Goal: Download file/media

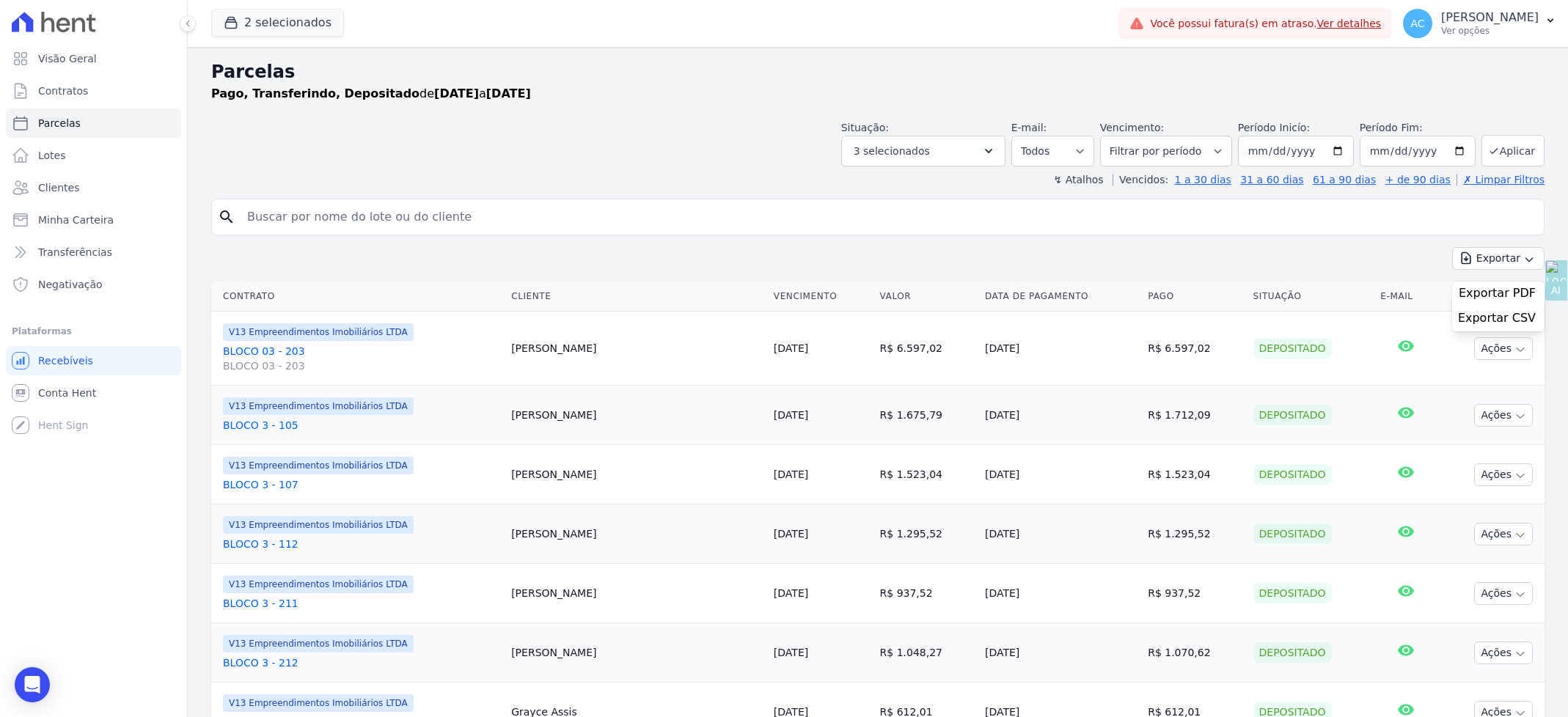
select select
click at [270, 11] on button "2 selecionados" at bounding box center [277, 22] width 132 height 28
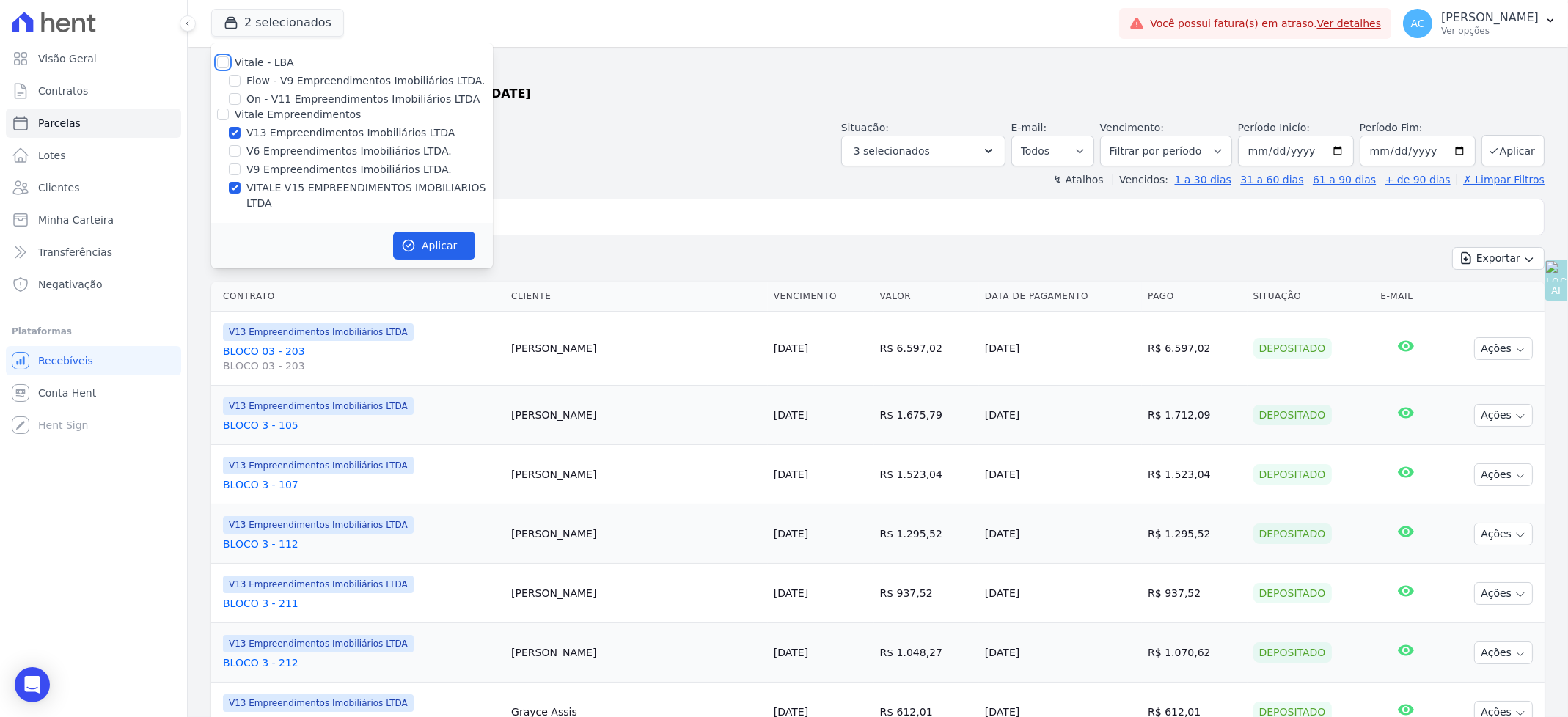
click at [219, 67] on input "Vitale - LBA" at bounding box center [223, 62] width 12 height 12
checkbox input "true"
click at [220, 62] on input "Vitale - LBA" at bounding box center [223, 62] width 12 height 12
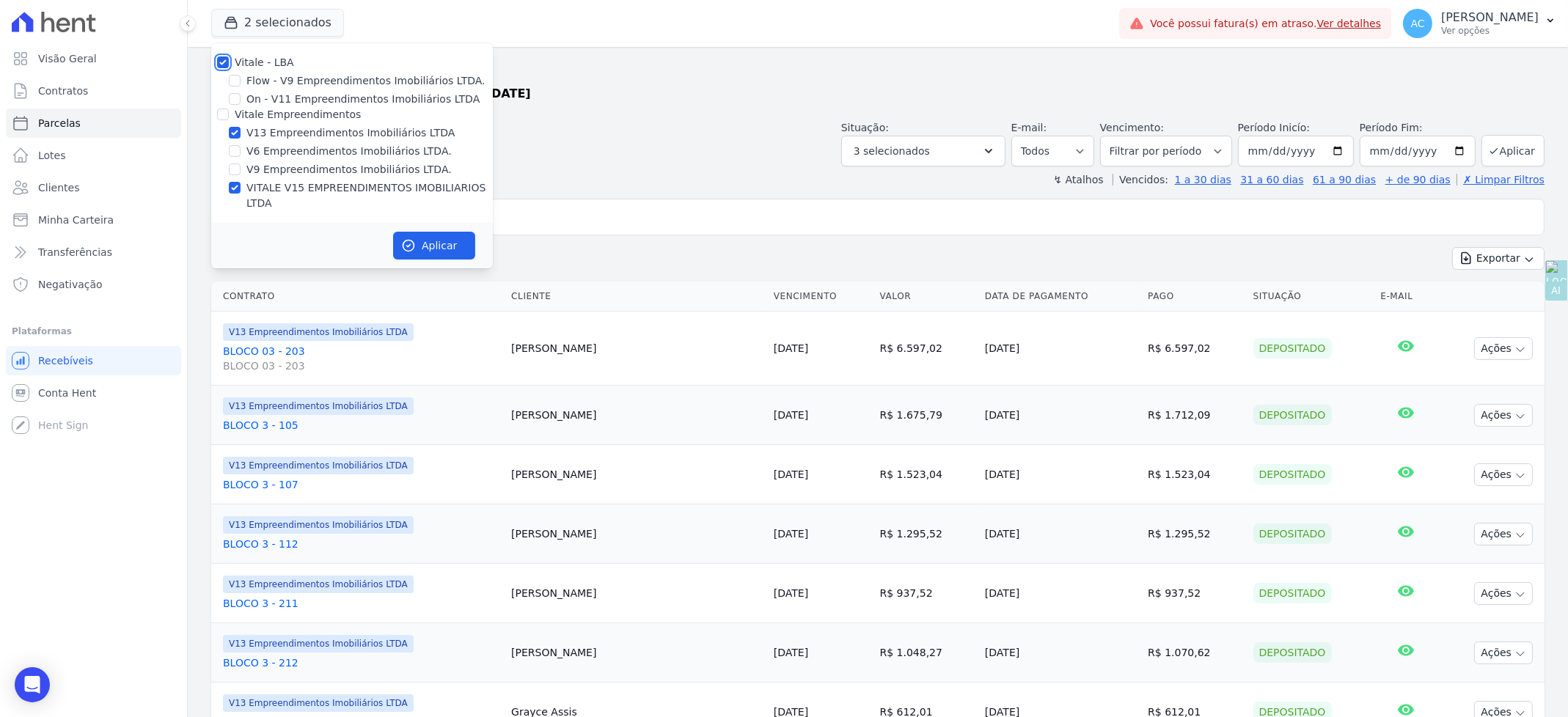
checkbox input "false"
click at [221, 112] on input "Vitale Empreendimentos" at bounding box center [223, 114] width 12 height 12
checkbox input "true"
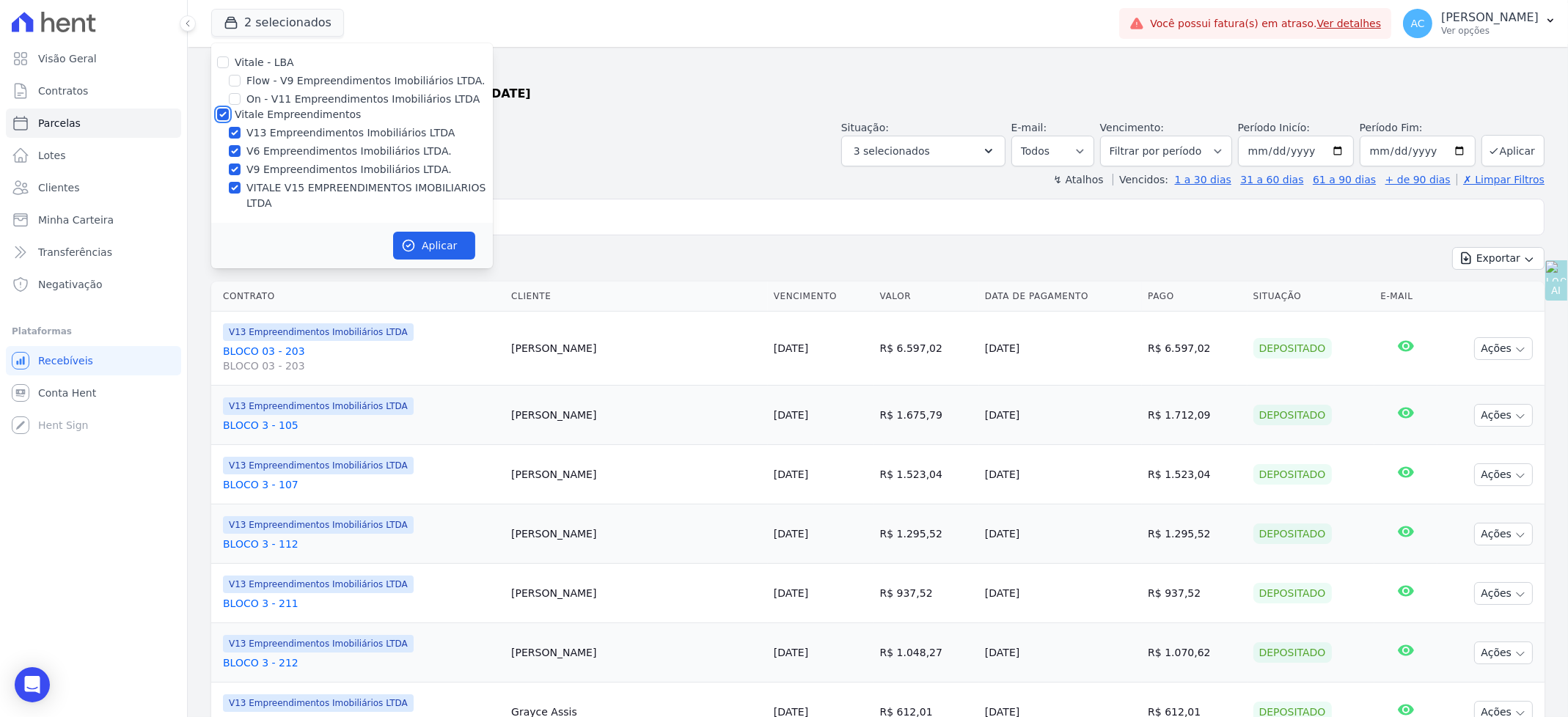
checkbox input "true"
click at [225, 116] on input "Vitale Empreendimentos" at bounding box center [223, 114] width 12 height 12
checkbox input "false"
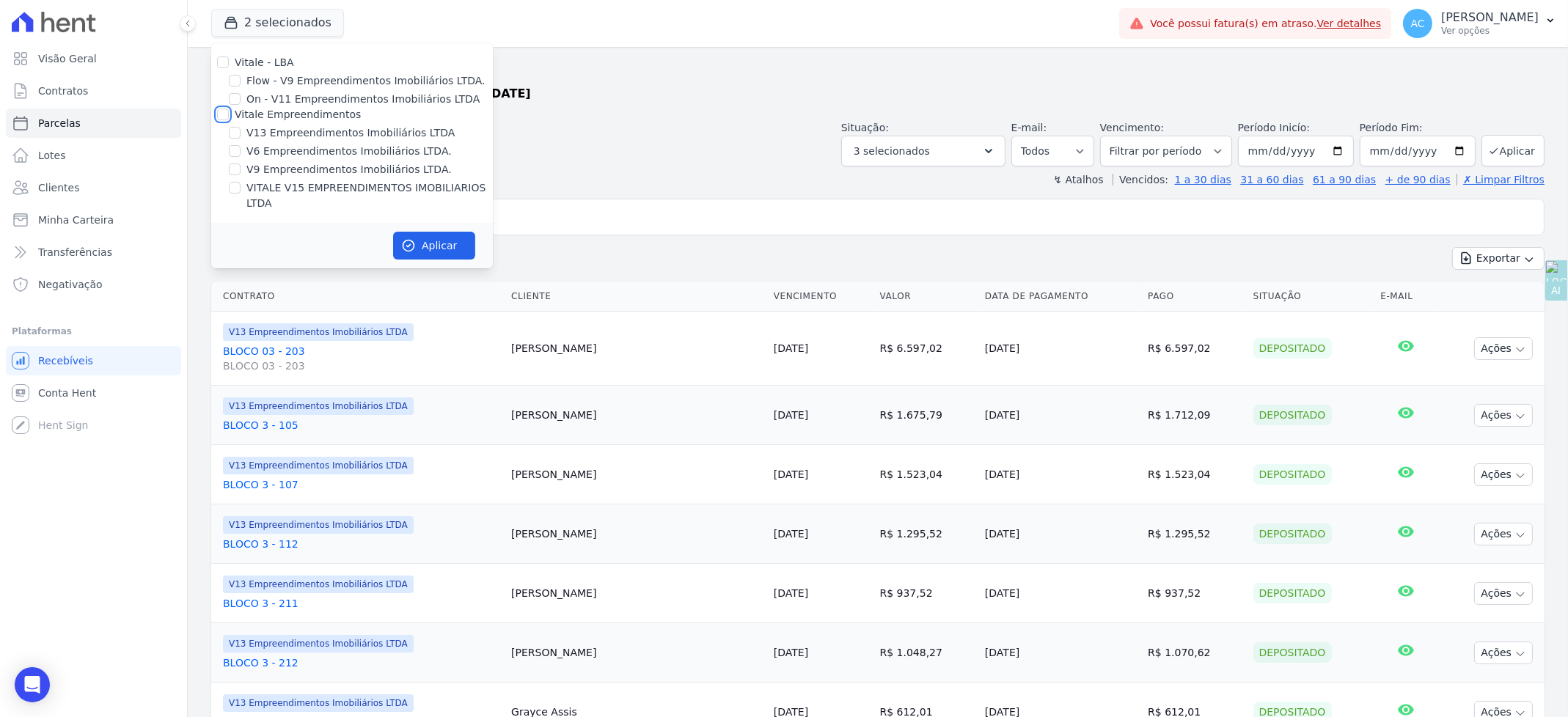
checkbox input "false"
click at [225, 114] on input "Vitale Empreendimentos" at bounding box center [223, 114] width 12 height 12
checkbox input "true"
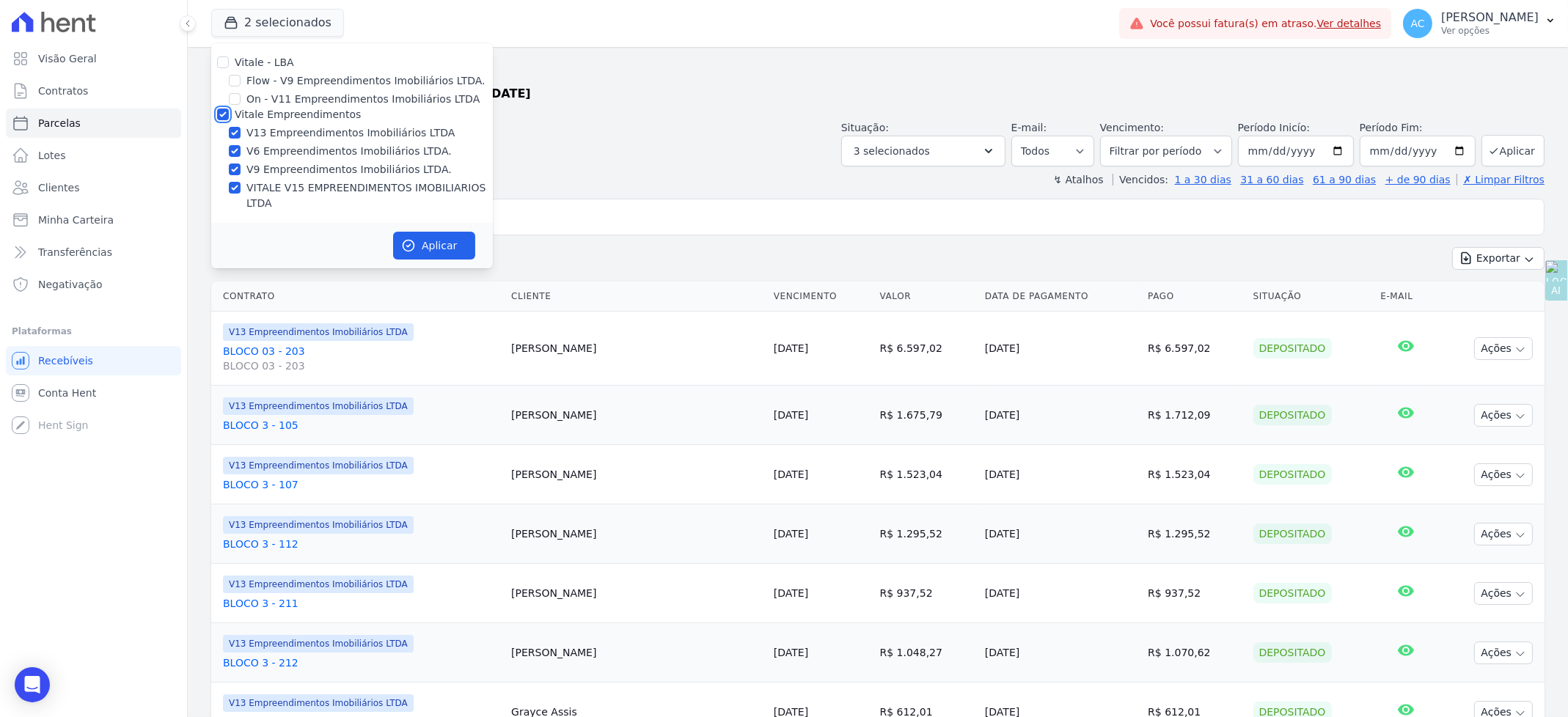
checkbox input "true"
drag, startPoint x: 220, startPoint y: 111, endPoint x: 229, endPoint y: 125, distance: 16.6
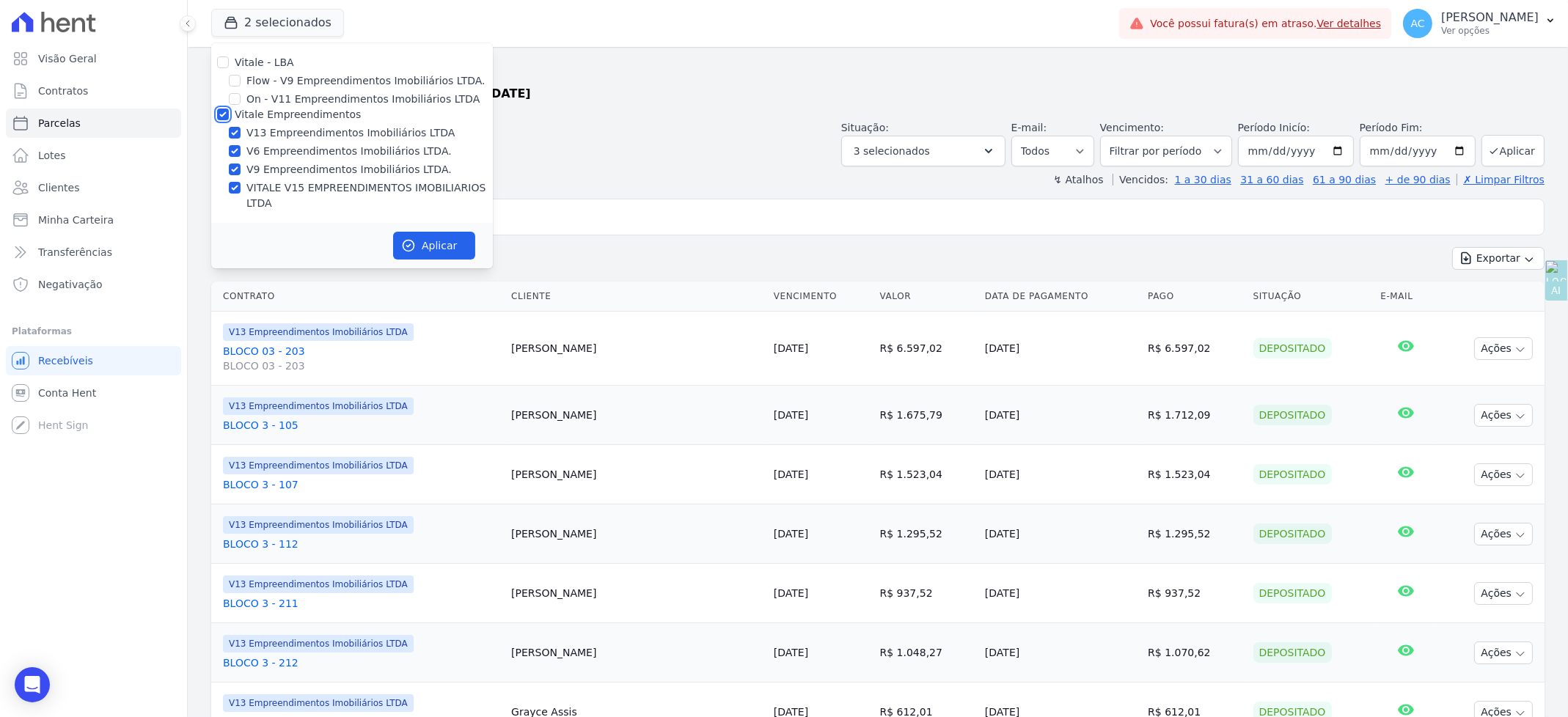
click at [221, 111] on input "Vitale Empreendimentos" at bounding box center [223, 114] width 12 height 12
checkbox input "false"
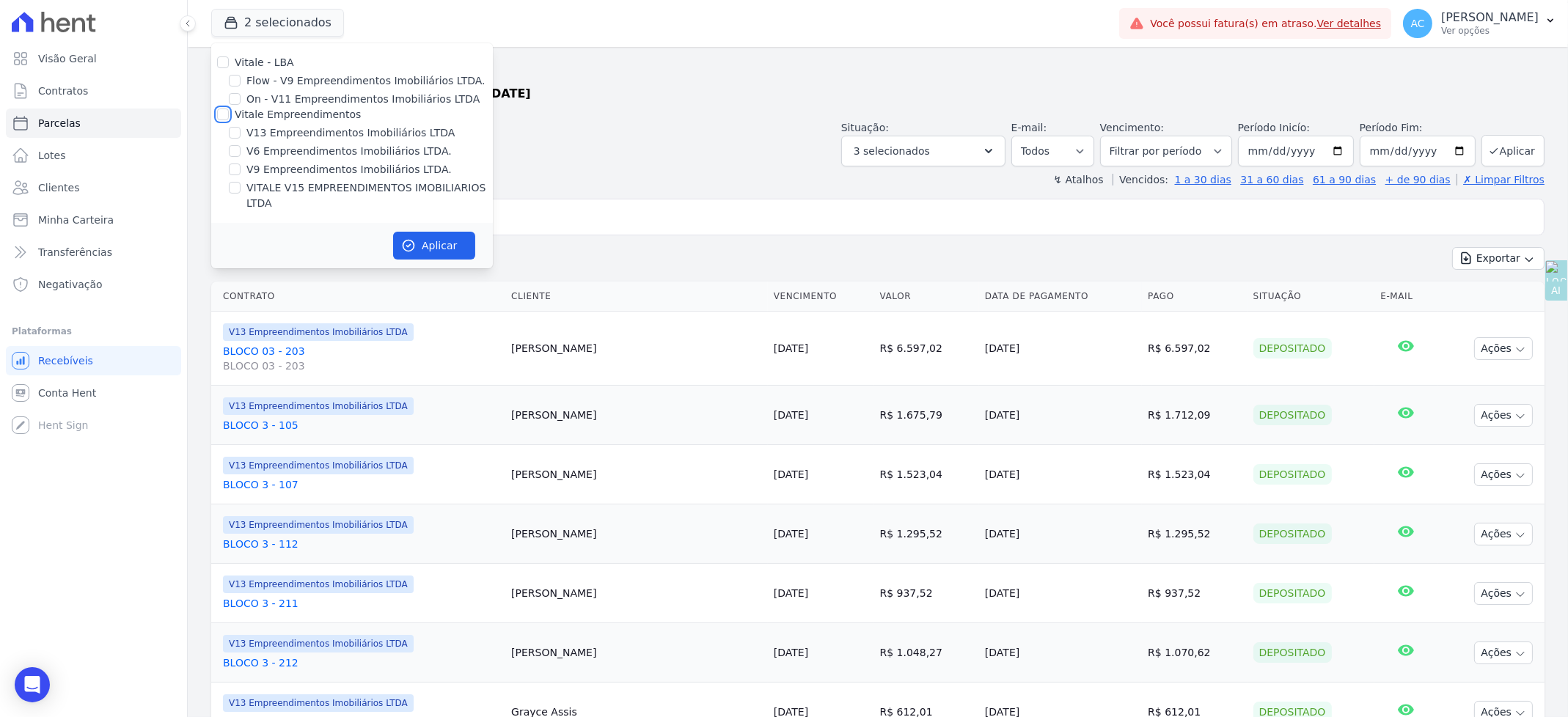
checkbox input "false"
drag, startPoint x: 233, startPoint y: 143, endPoint x: 232, endPoint y: 133, distance: 10.0
click at [233, 137] on div "Vitale - LBA Flow - V9 Empreendimentos Imobiliários LTDA. On - V11 Empreendimen…" at bounding box center [352, 132] width 282 height 180
click at [233, 132] on input "V13 Empreendimentos Imobiliários LTDA" at bounding box center [234, 132] width 12 height 12
checkbox input "true"
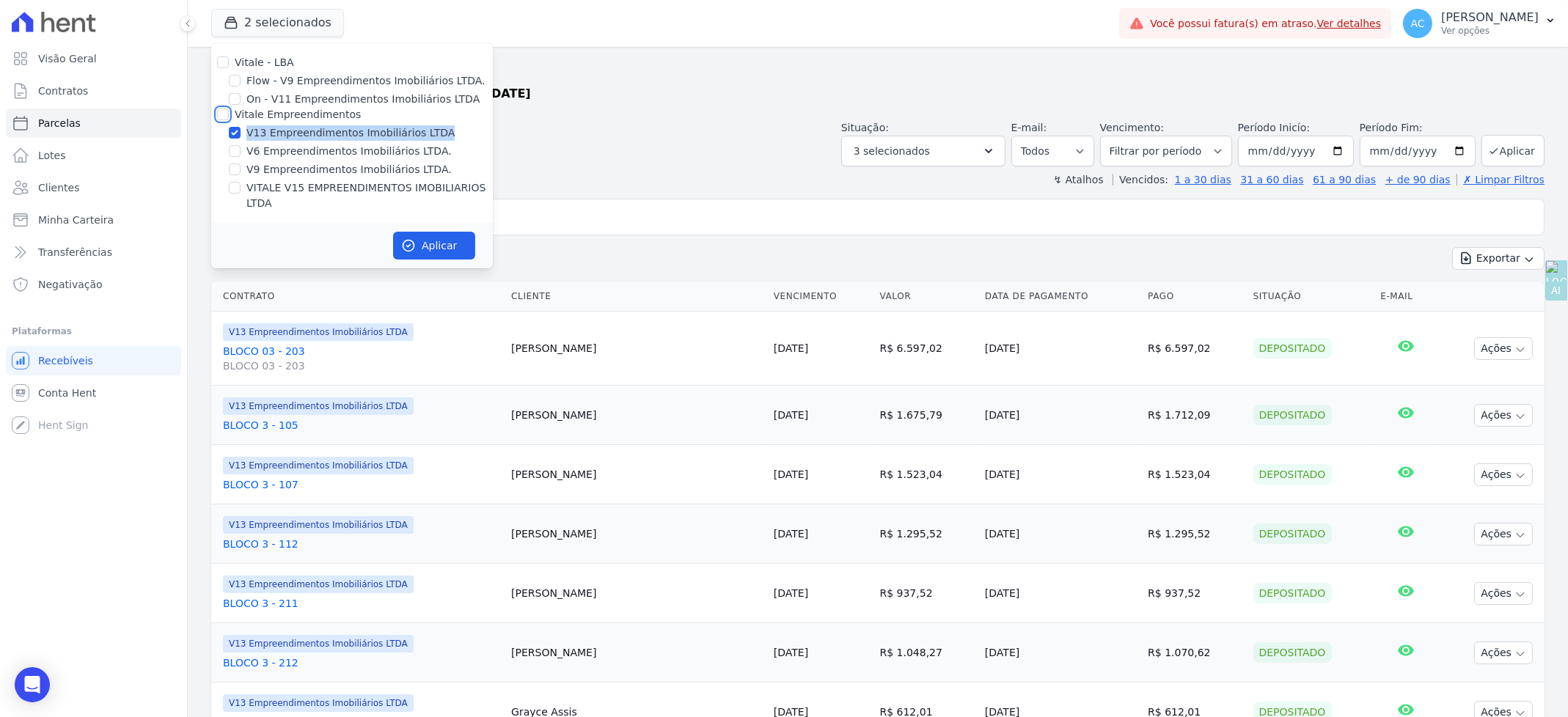
click at [222, 117] on input "Vitale Empreendimentos" at bounding box center [223, 114] width 12 height 12
checkbox input "true"
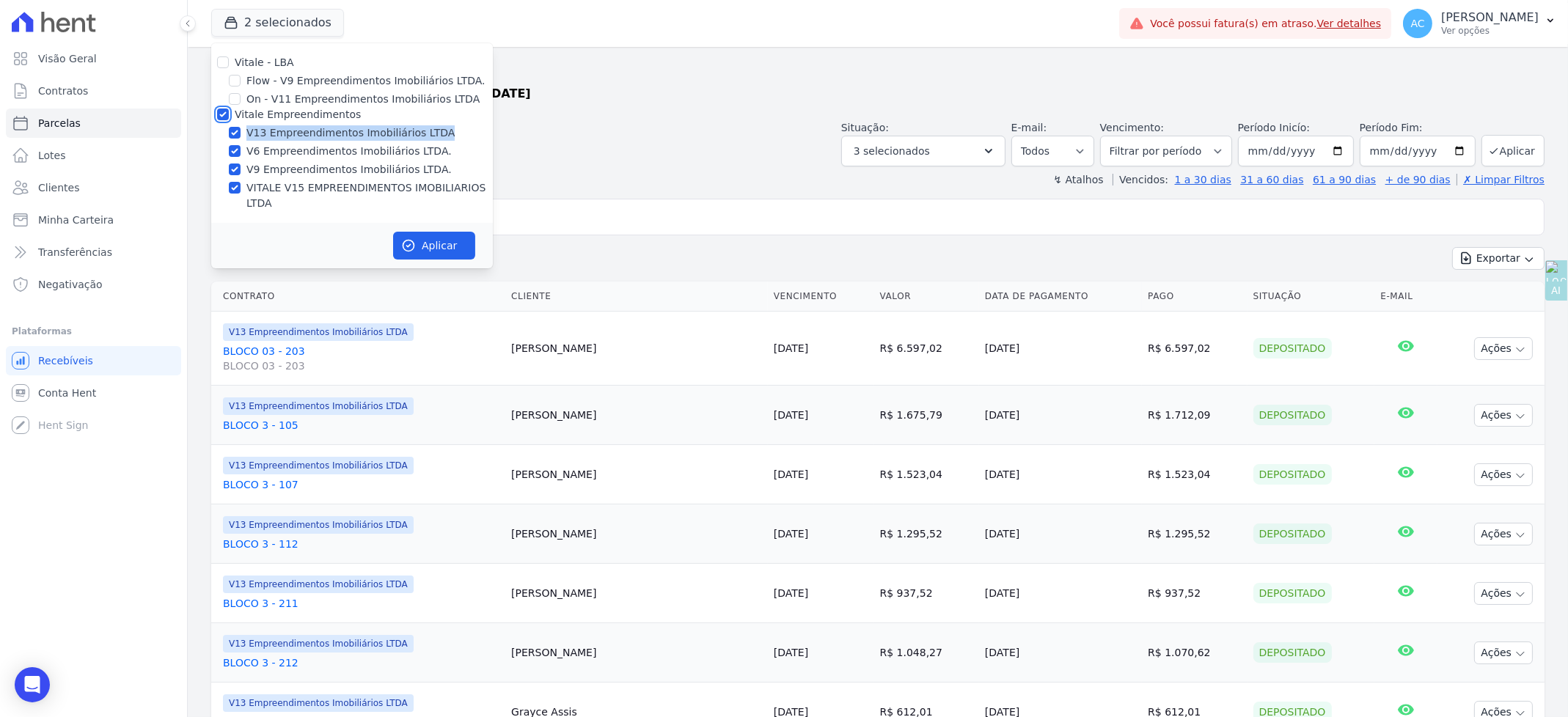
click at [213, 104] on div at bounding box center [213, 104] width 0 height 0
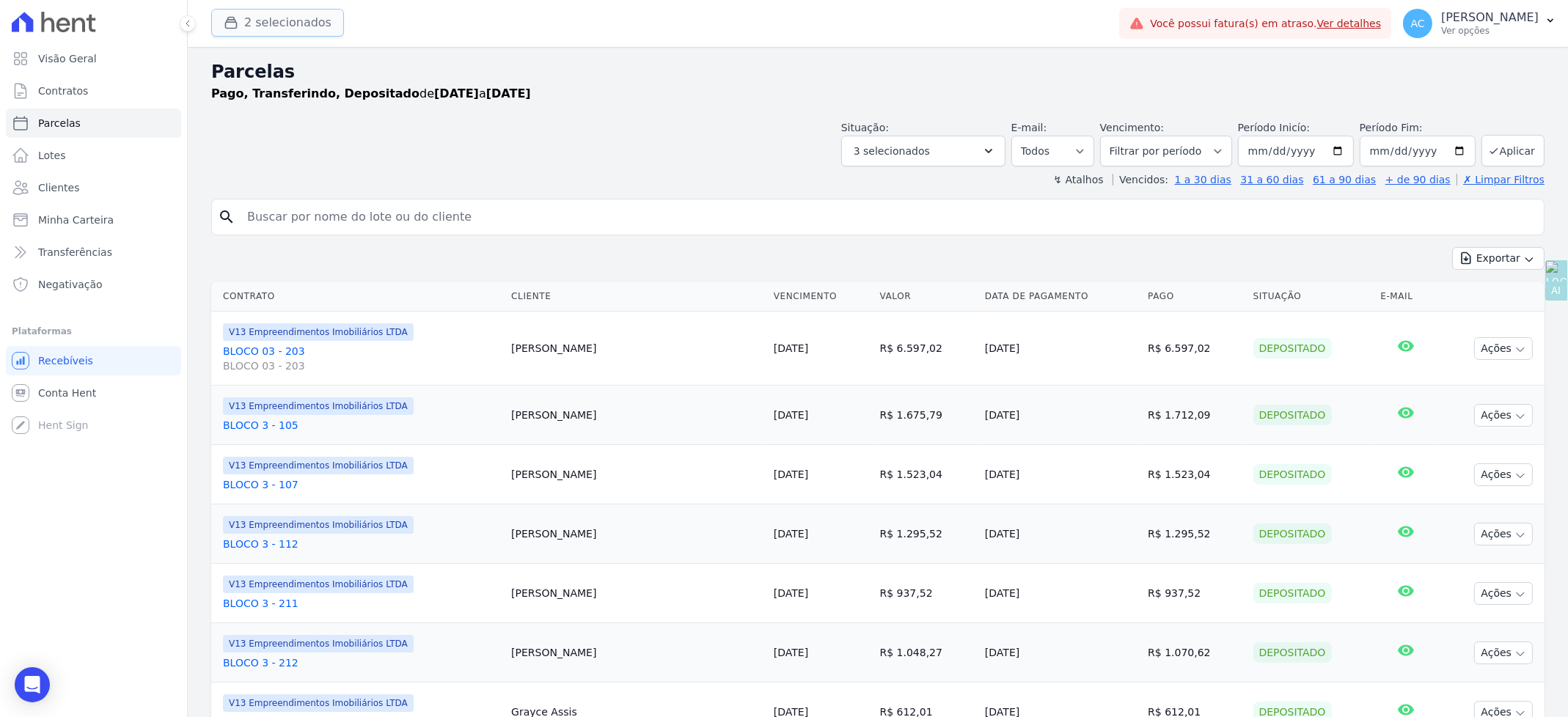
click at [309, 36] on button "2 selecionados" at bounding box center [277, 22] width 132 height 28
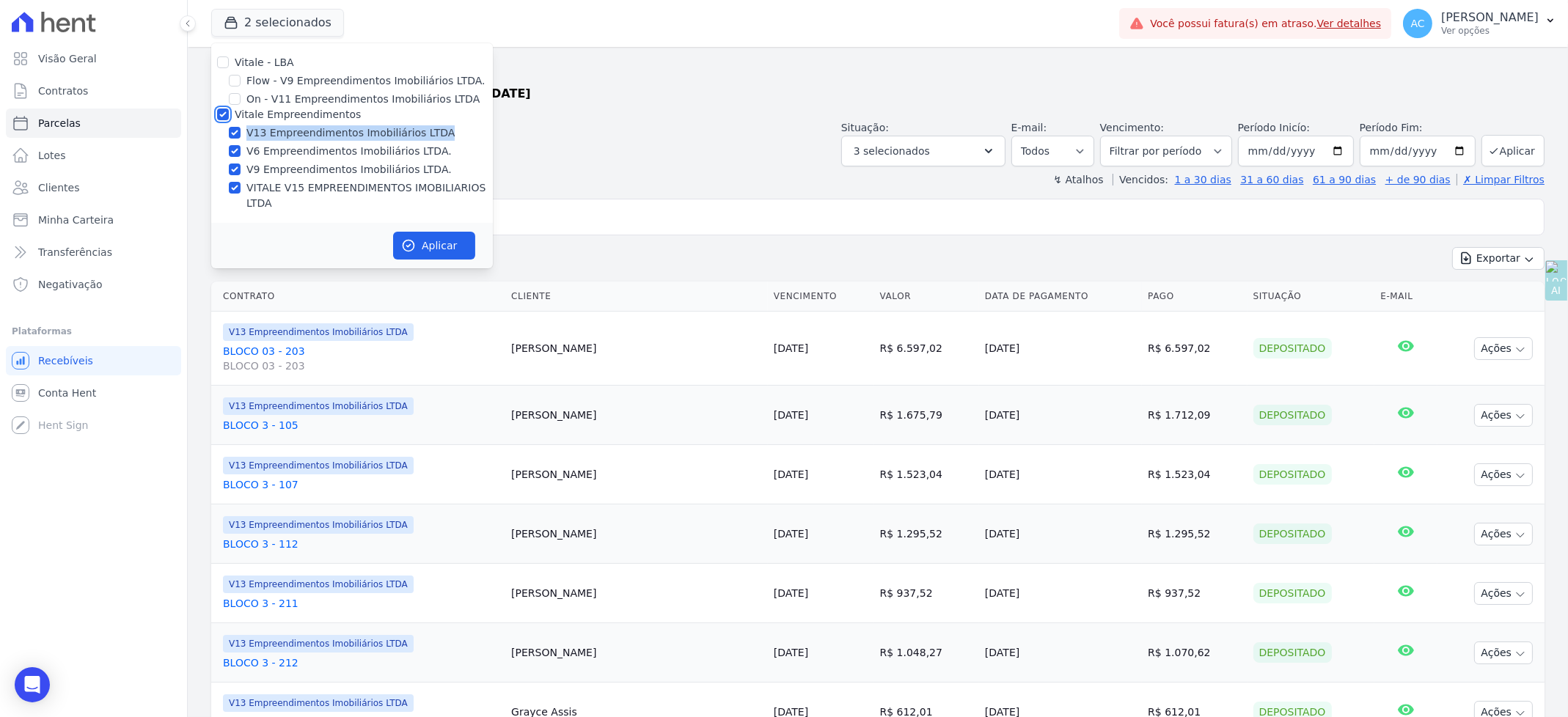
click at [221, 112] on input "Vitale Empreendimentos" at bounding box center [223, 114] width 12 height 12
checkbox input "false"
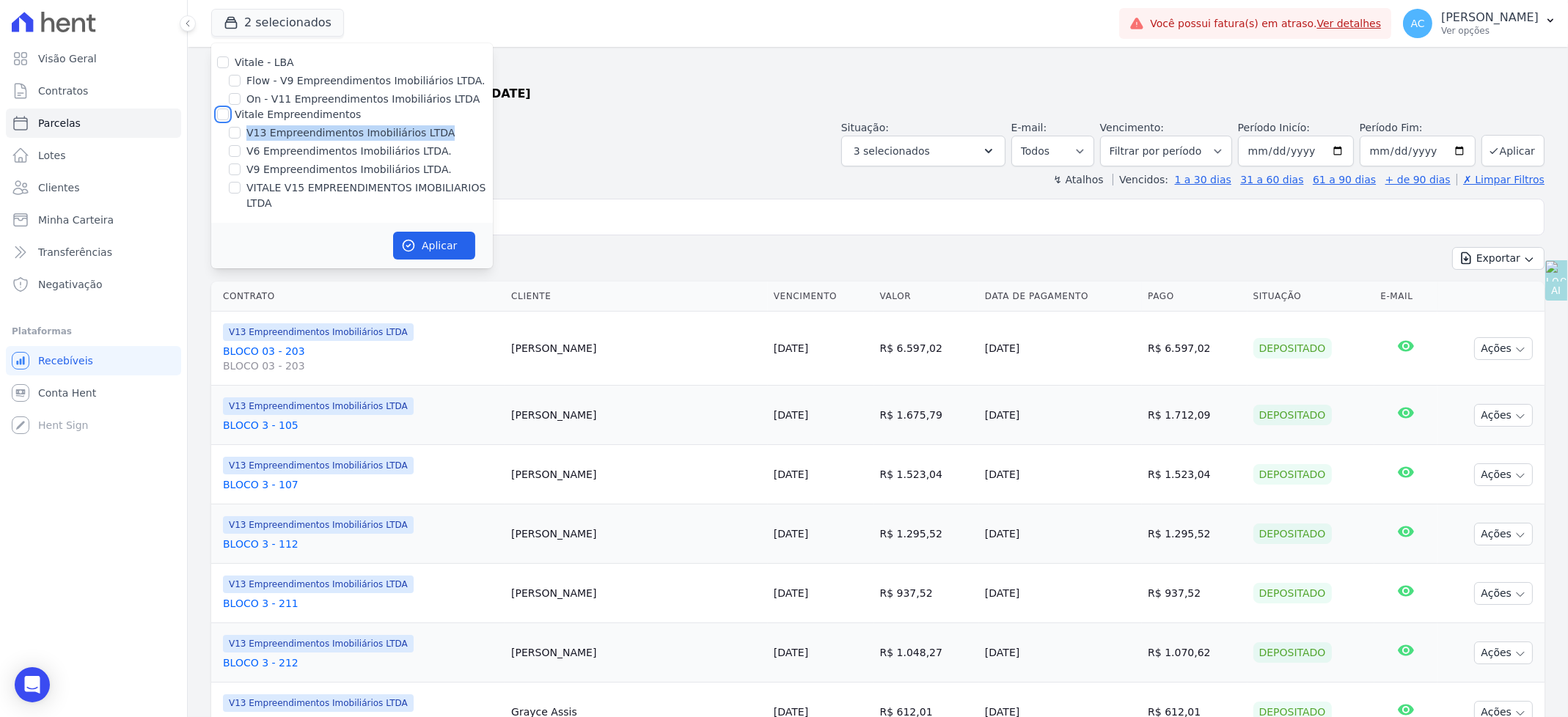
checkbox input "false"
click at [235, 131] on input "V13 Empreendimentos Imobiliários LTDA" at bounding box center [234, 132] width 12 height 12
checkbox input "true"
click at [437, 231] on button "Aplicar" at bounding box center [434, 245] width 82 height 28
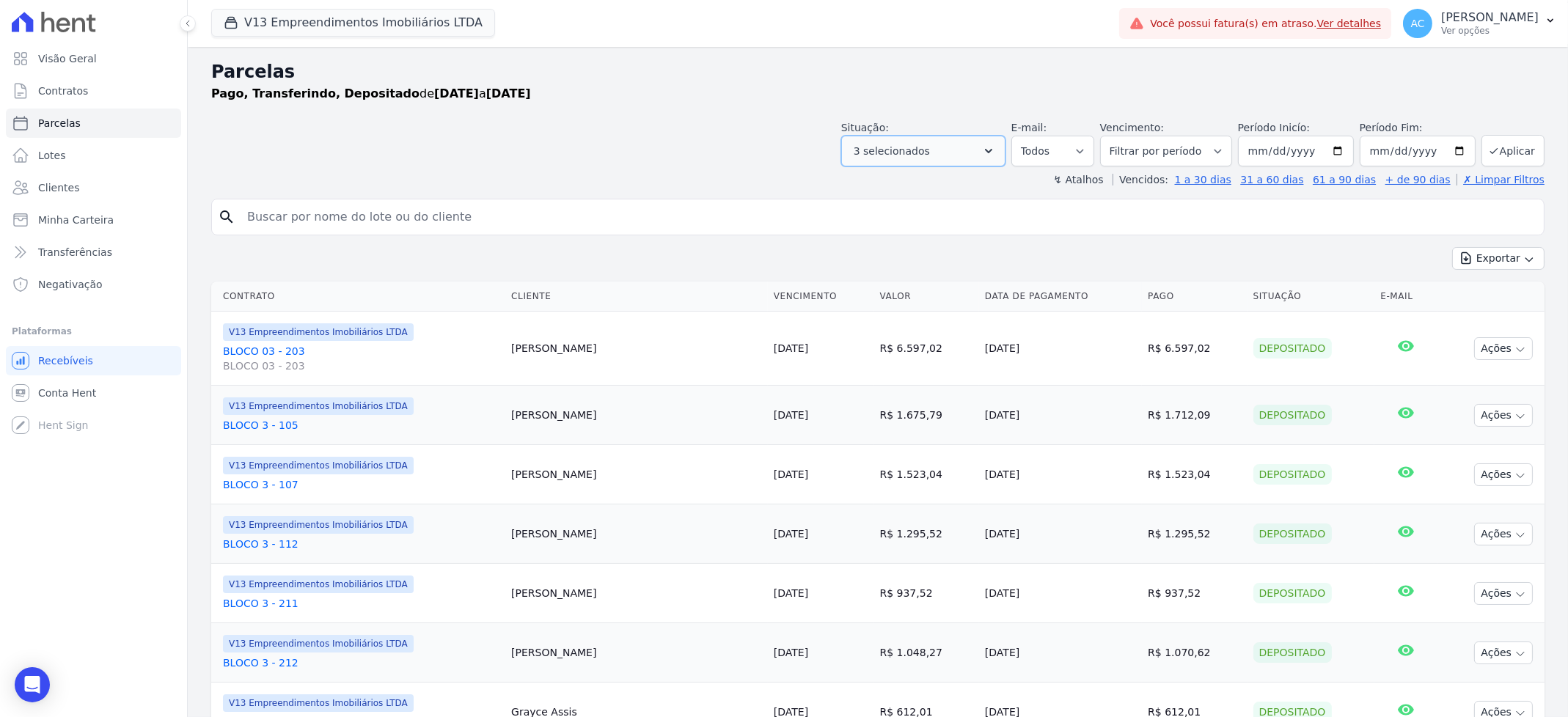
click at [953, 150] on button "3 selecionados" at bounding box center [923, 150] width 164 height 31
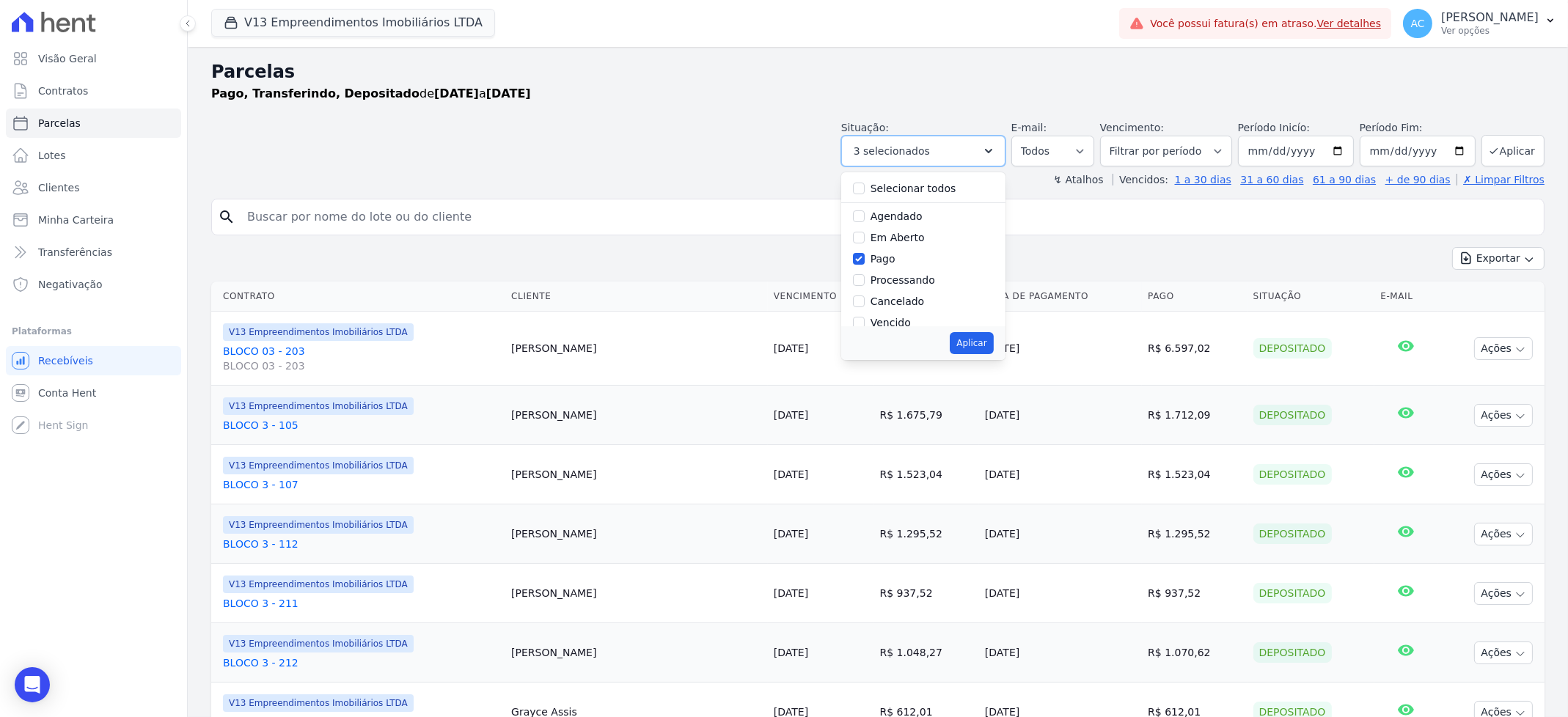
scroll to position [98, 0]
click at [992, 341] on button "Aplicar" at bounding box center [971, 343] width 43 height 22
select select "paid"
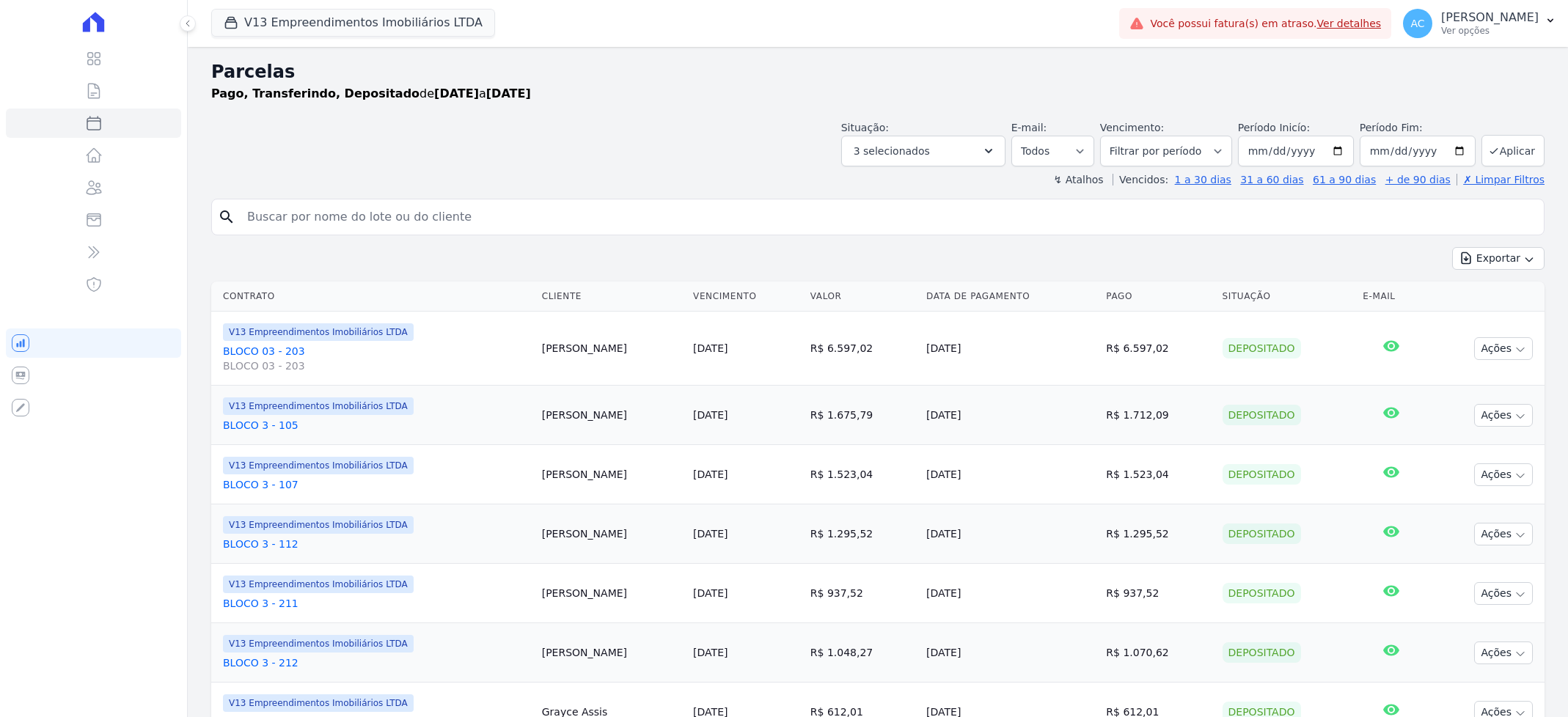
select select
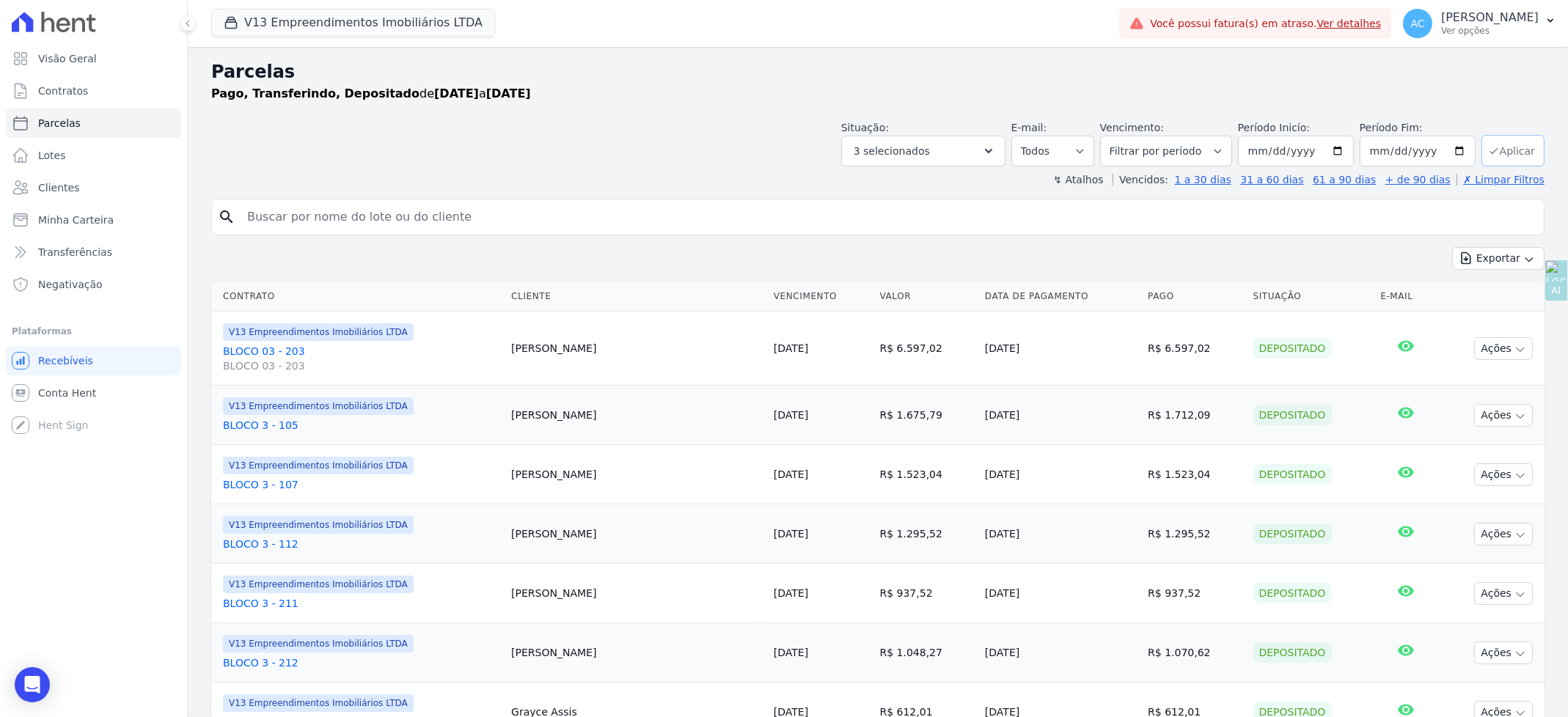
click at [1507, 148] on button "Aplicar" at bounding box center [1513, 151] width 63 height 32
select select
click at [1508, 268] on button "Exportar" at bounding box center [1498, 258] width 92 height 22
click at [1484, 321] on span "Exportar CSV" at bounding box center [1496, 318] width 77 height 15
drag, startPoint x: 728, startPoint y: 120, endPoint x: 944, endPoint y: 147, distance: 217.7
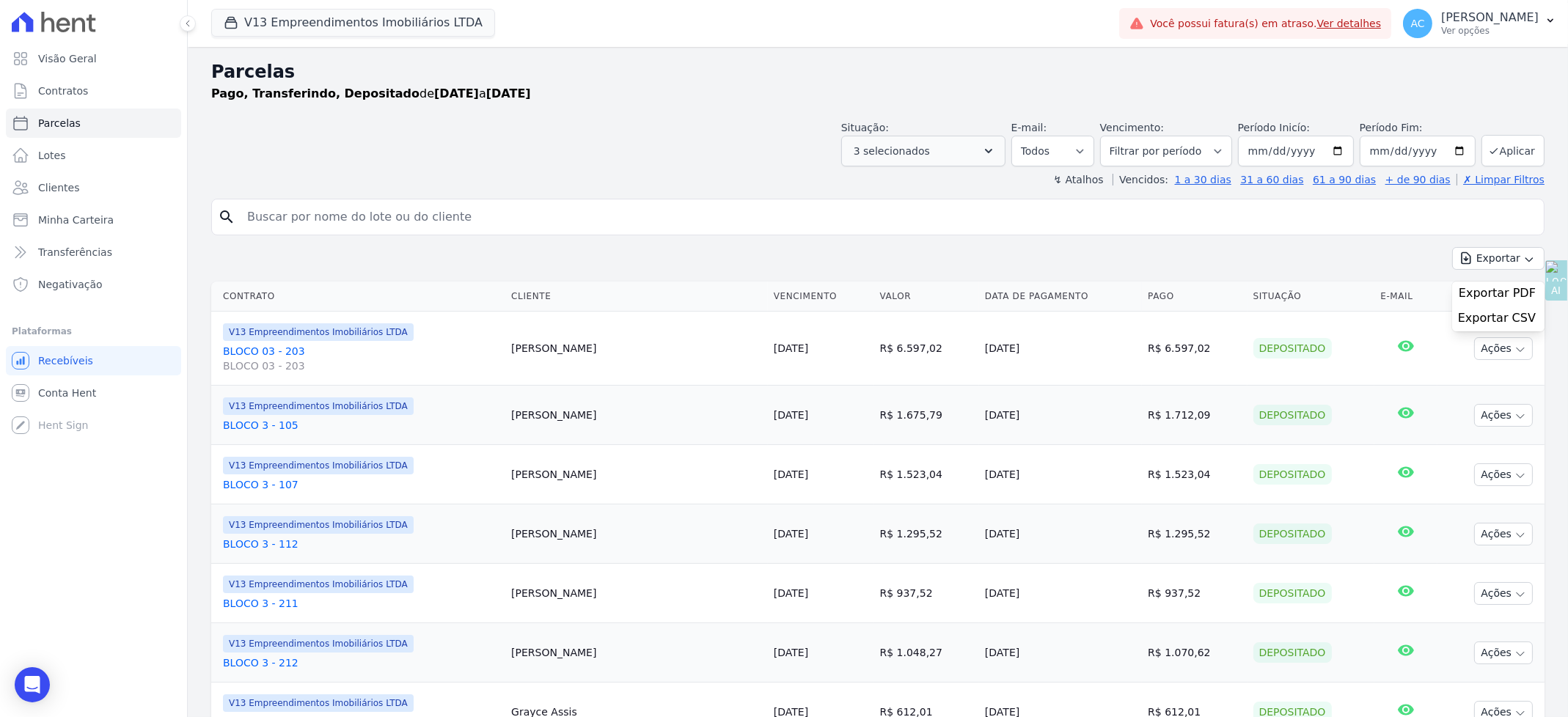
click at [730, 120] on div "Situação: Agendado Em Aberto Pago Processando Cancelado Vencido Transferindo De…" at bounding box center [877, 141] width 1333 height 52
click at [1244, 153] on input "2024-10-01" at bounding box center [1296, 150] width 116 height 31
type input "2024-10-10"
type input "2024-01-10"
type input "2024-01-01"
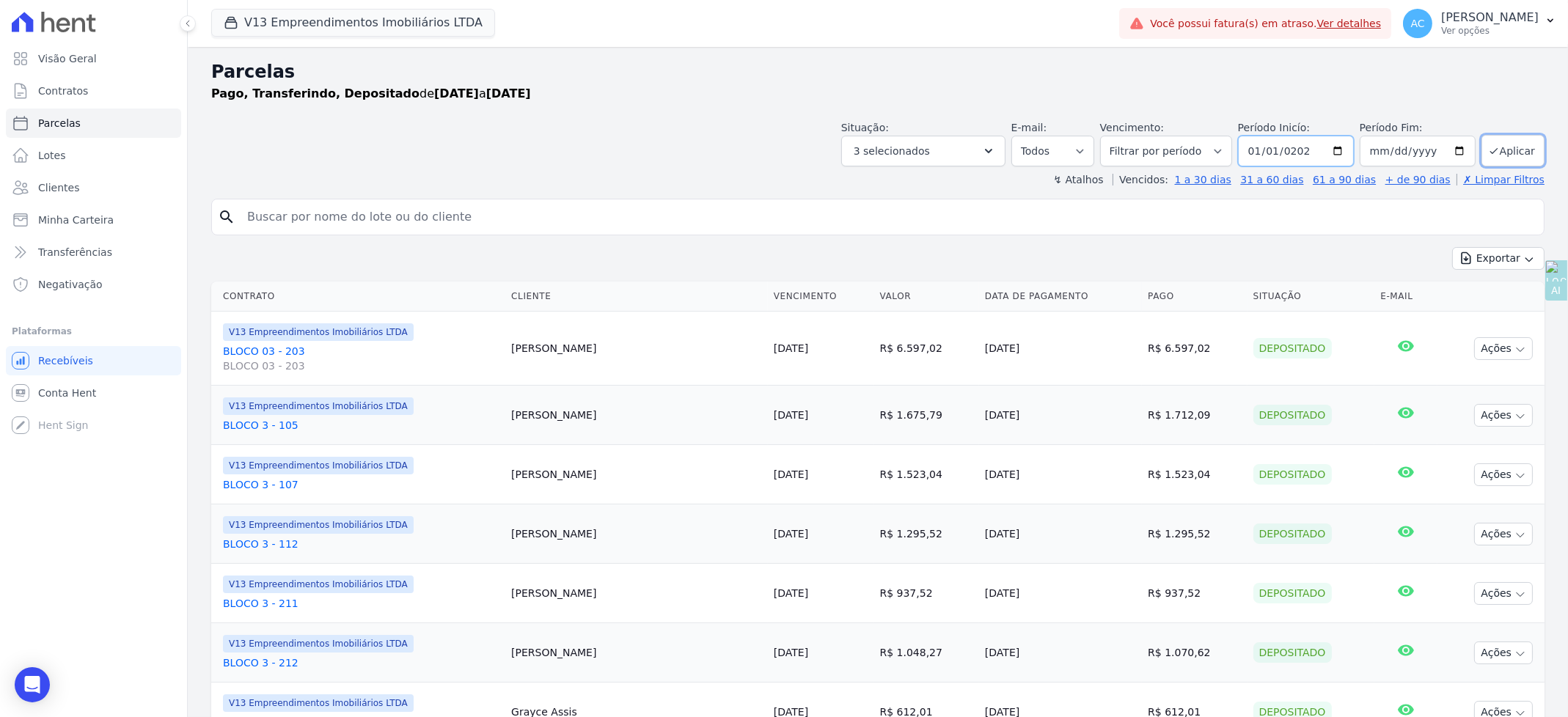
type input "[DATE]"
click at [1515, 149] on button "Aplicar" at bounding box center [1513, 151] width 63 height 32
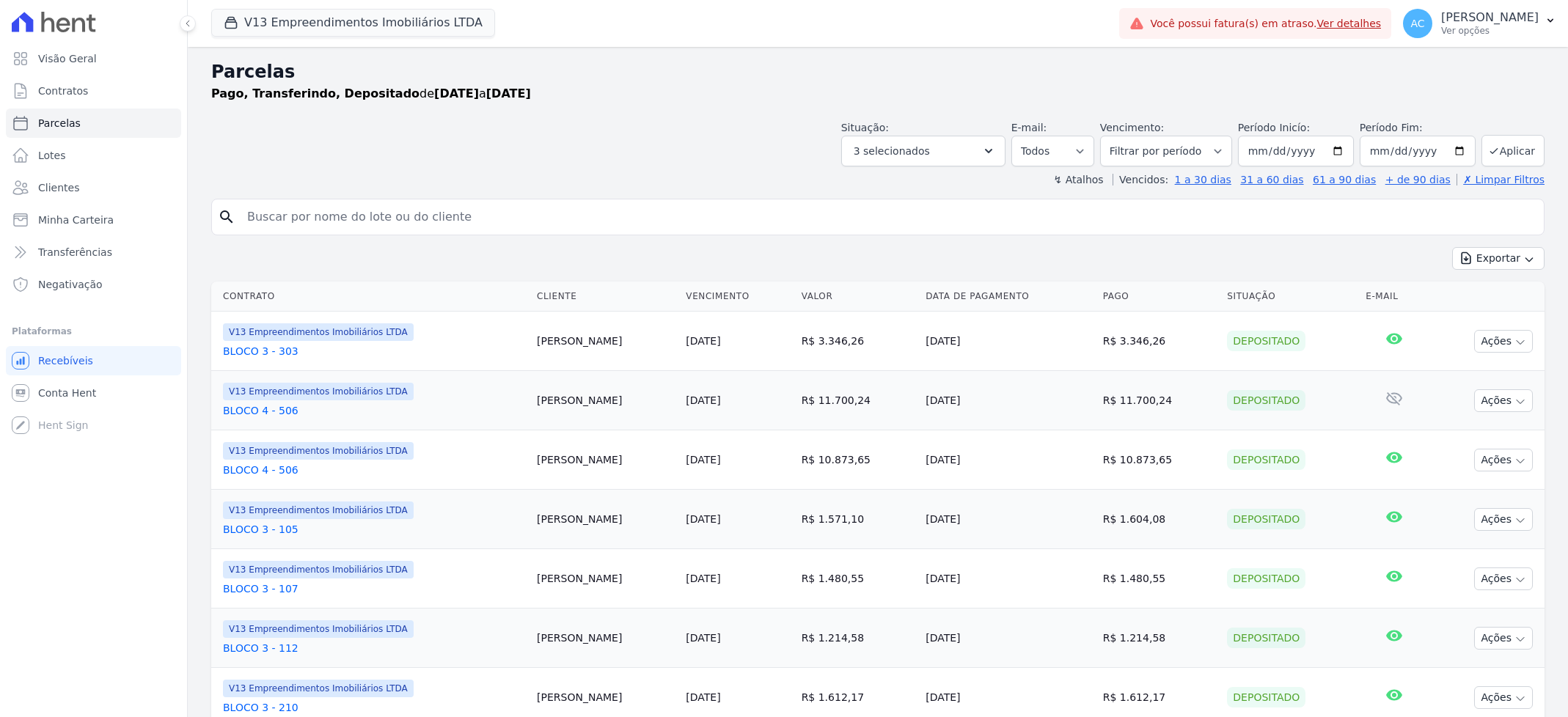
select select
click at [1509, 143] on button "Aplicar" at bounding box center [1513, 151] width 63 height 32
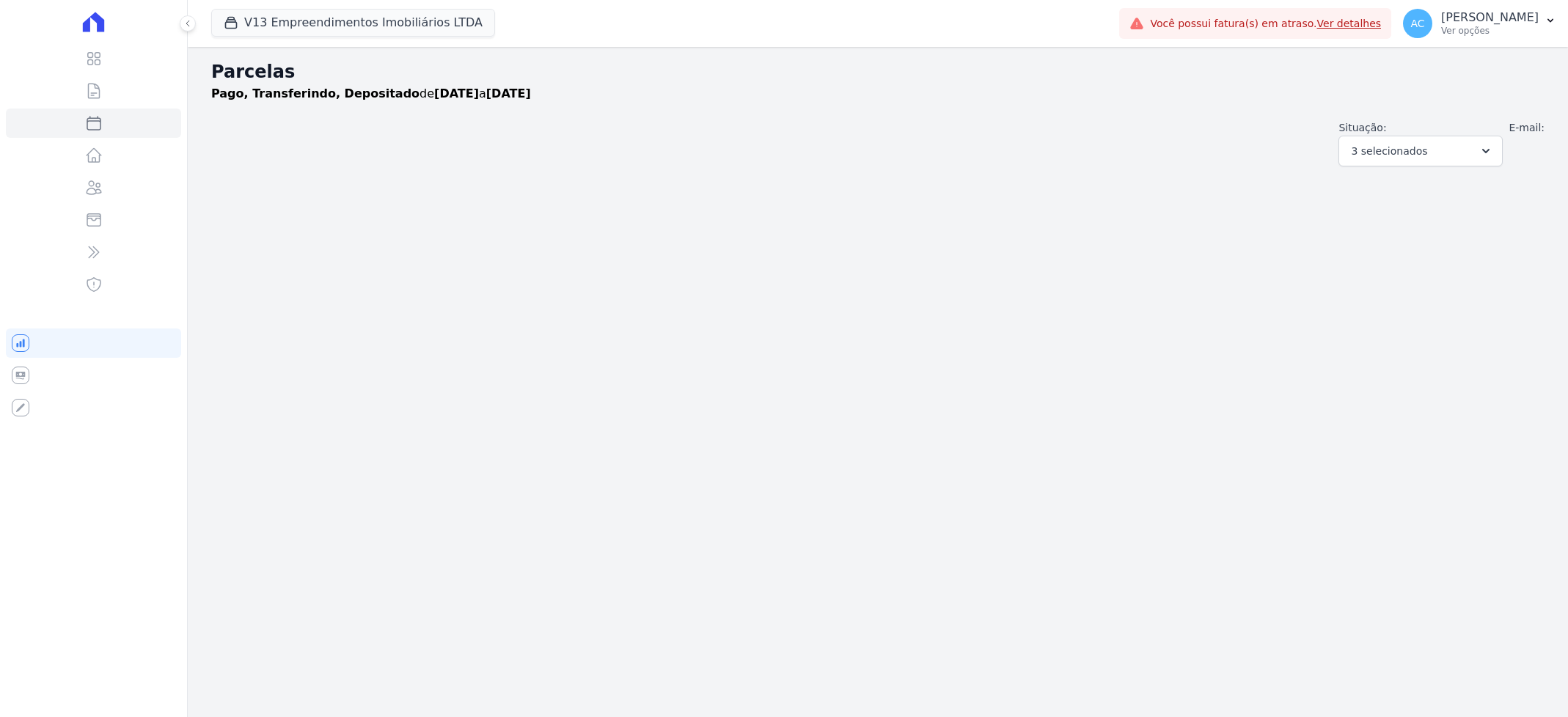
select select
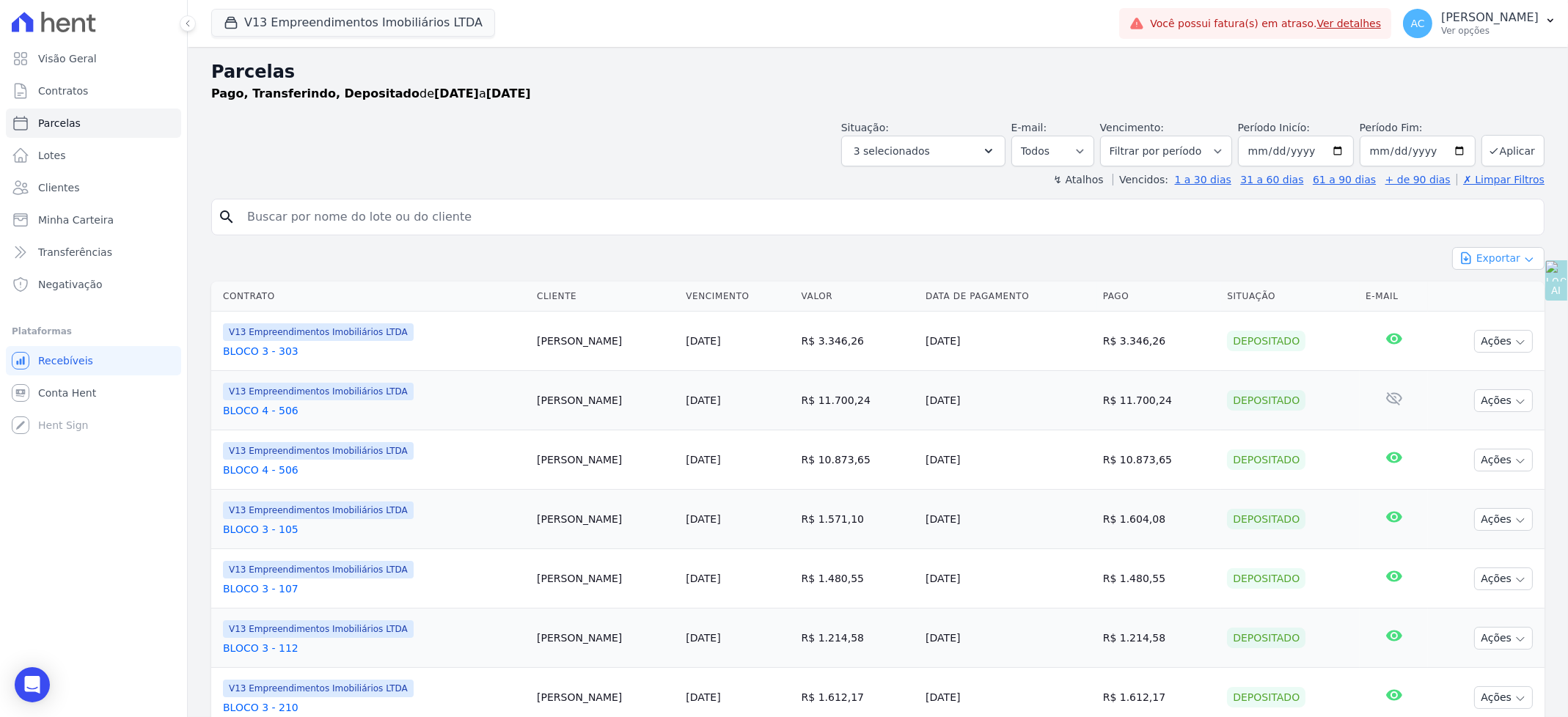
click at [1505, 269] on div "Exportar Exportar PDF Exportar CSV" at bounding box center [877, 264] width 1333 height 34
click at [1481, 253] on button "Exportar" at bounding box center [1498, 258] width 92 height 22
click at [1479, 319] on span "Exportar CSV" at bounding box center [1496, 318] width 77 height 15
